Goal: Answer question/provide support

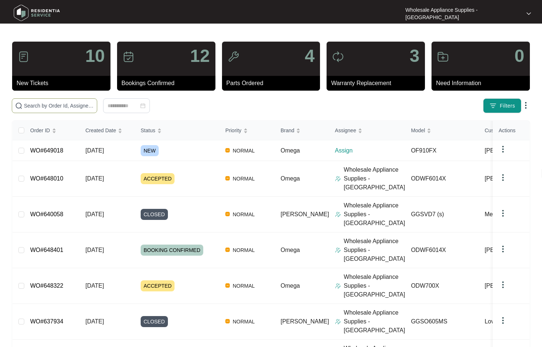
click at [68, 104] on input "text" at bounding box center [59, 106] width 70 height 8
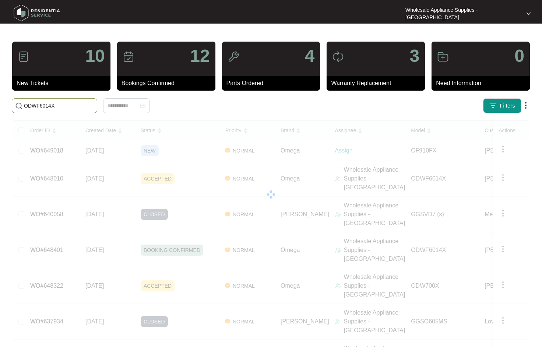
type input "ODWF6014X"
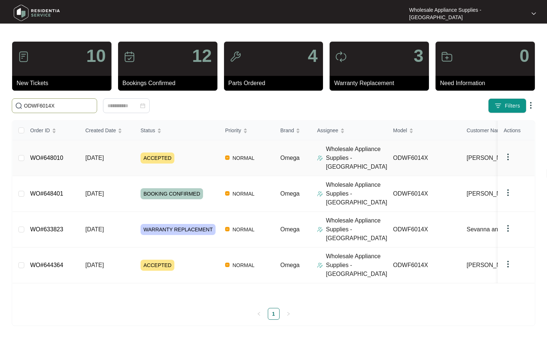
click at [59, 155] on link "WO#648010" at bounding box center [46, 158] width 33 height 6
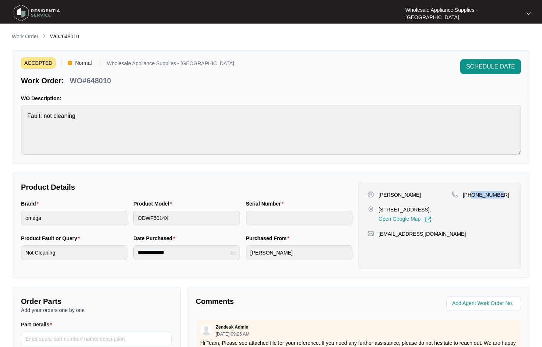
drag, startPoint x: 510, startPoint y: 195, endPoint x: 473, endPoint y: 198, distance: 38.0
click at [473, 198] on div "[PHONE_NUMBER]" at bounding box center [482, 194] width 60 height 7
copy p "418856660"
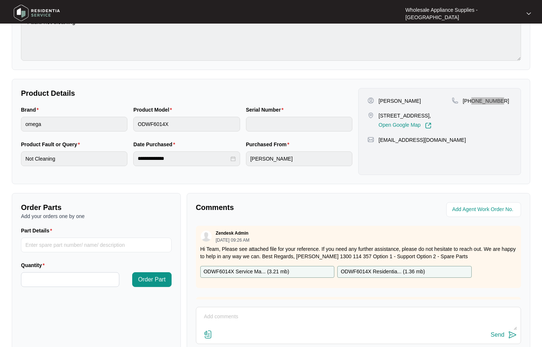
scroll to position [142, 0]
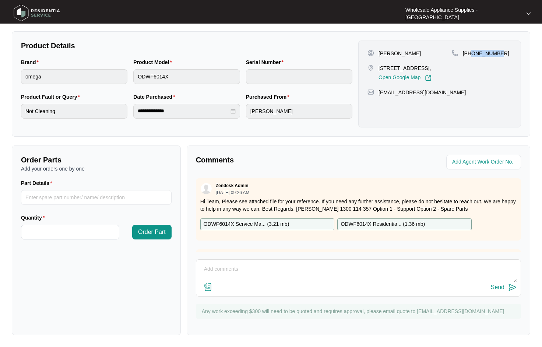
click at [261, 283] on div "Send" at bounding box center [358, 287] width 317 height 10
click at [238, 269] on textarea at bounding box center [358, 272] width 317 height 19
type textarea "Hi team, waiting for customer to call us after we sent an sms. thanks."
click at [501, 287] on div "Send" at bounding box center [498, 287] width 14 height 7
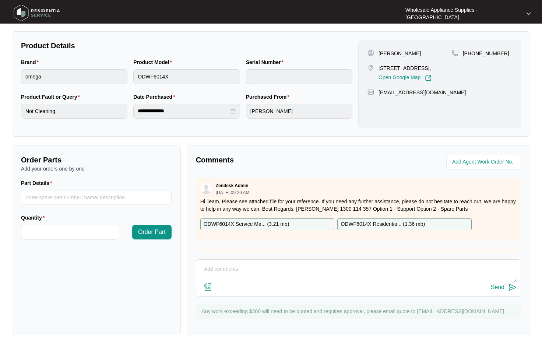
scroll to position [0, 0]
